Goal: Entertainment & Leisure: Consume media (video, audio)

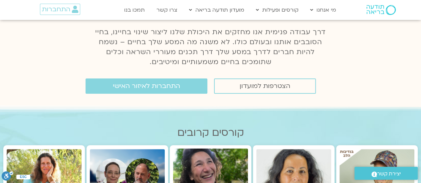
scroll to position [33, 0]
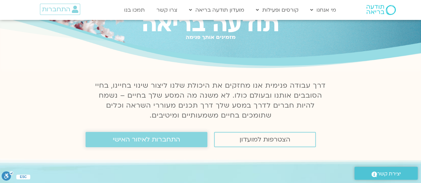
click at [182, 144] on link "התחברות לאיזור האישי" at bounding box center [146, 139] width 122 height 15
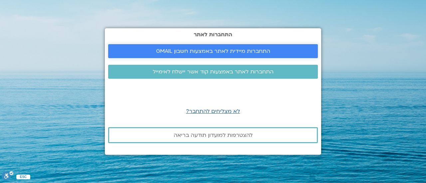
click at [195, 48] on span "התחברות מיידית לאתר באמצעות חשבון GMAIL" at bounding box center [213, 51] width 114 height 6
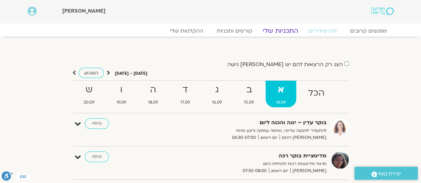
click at [279, 29] on link "התכניות שלי" at bounding box center [280, 31] width 52 height 8
click at [197, 30] on link "ההקלטות שלי" at bounding box center [187, 31] width 56 height 8
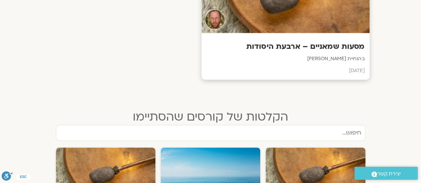
scroll to position [299, 0]
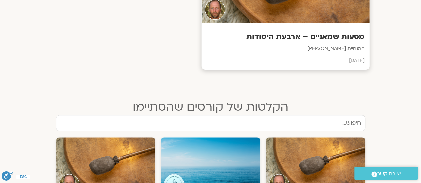
click at [301, 39] on h3 "מסעות שמאניים – ארבעת היסודות" at bounding box center [285, 37] width 158 height 10
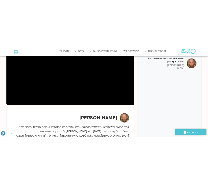
scroll to position [67, 0]
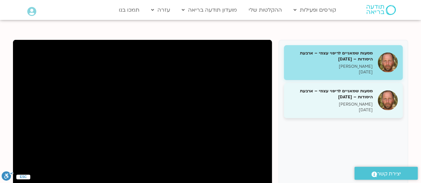
click at [326, 91] on h5 "מסעות שמאניים לריפוי עצמי – ארבעת היסודות – [DATE]" at bounding box center [331, 94] width 84 height 12
